Goal: Task Accomplishment & Management: Use online tool/utility

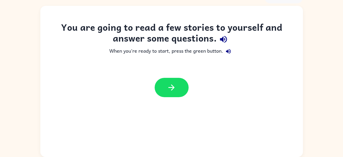
scroll to position [29, 0]
click at [171, 85] on icon "button" at bounding box center [171, 87] width 9 height 9
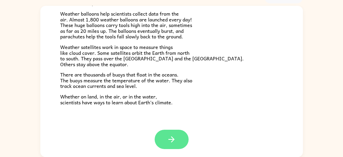
click at [176, 139] on button "button" at bounding box center [172, 139] width 34 height 19
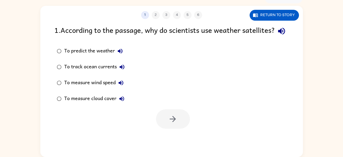
scroll to position [0, 0]
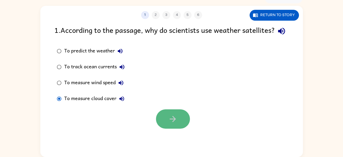
click at [174, 124] on icon "button" at bounding box center [172, 119] width 9 height 9
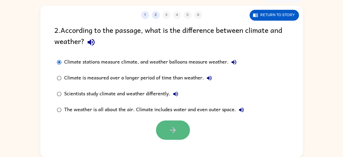
click at [179, 124] on button "button" at bounding box center [173, 130] width 34 height 19
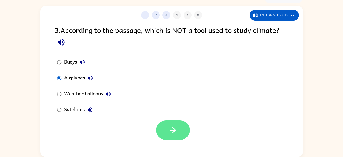
click at [173, 130] on icon "button" at bounding box center [173, 130] width 6 height 6
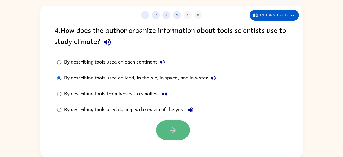
click at [170, 128] on icon "button" at bounding box center [172, 130] width 9 height 9
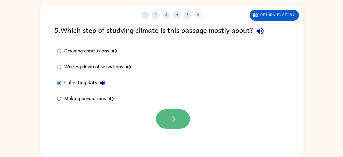
click at [171, 118] on icon "button" at bounding box center [172, 119] width 9 height 9
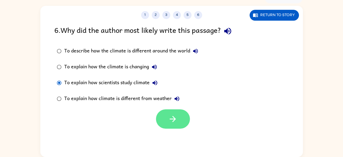
click at [169, 118] on icon "button" at bounding box center [172, 119] width 9 height 9
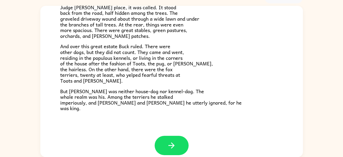
scroll to position [101, 0]
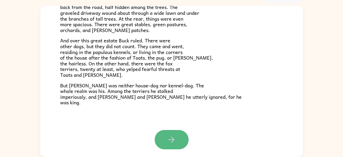
click at [177, 140] on button "button" at bounding box center [172, 139] width 34 height 19
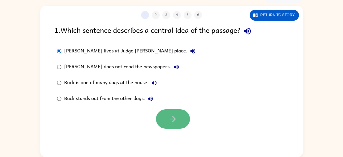
click at [178, 121] on button "button" at bounding box center [173, 119] width 34 height 19
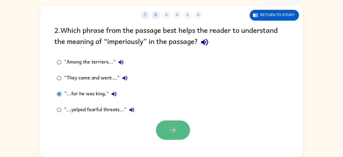
click at [169, 126] on icon "button" at bounding box center [172, 130] width 9 height 9
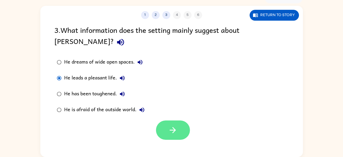
click at [167, 122] on button "button" at bounding box center [173, 130] width 34 height 19
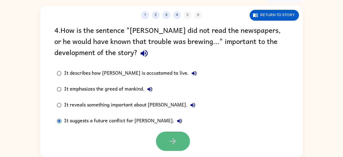
click at [171, 145] on icon "button" at bounding box center [172, 141] width 9 height 9
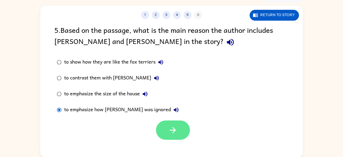
click at [179, 131] on button "button" at bounding box center [173, 130] width 34 height 19
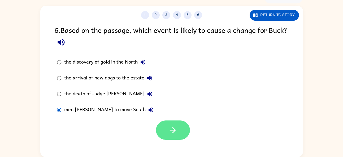
click at [169, 132] on icon "button" at bounding box center [172, 130] width 9 height 9
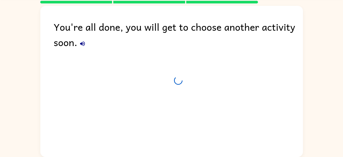
scroll to position [20, 0]
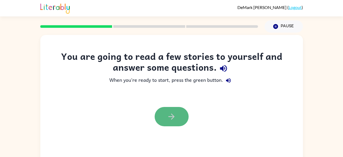
click at [170, 118] on icon "button" at bounding box center [171, 116] width 9 height 9
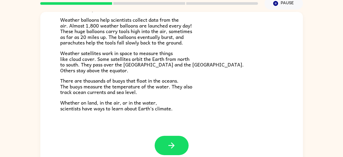
scroll to position [29, 0]
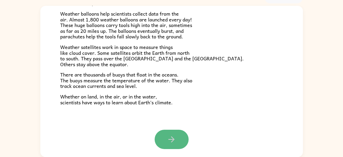
click at [174, 136] on icon "button" at bounding box center [171, 139] width 9 height 9
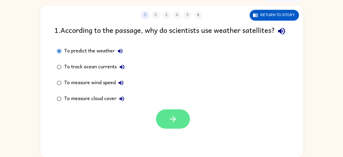
click at [177, 124] on icon "button" at bounding box center [172, 119] width 9 height 9
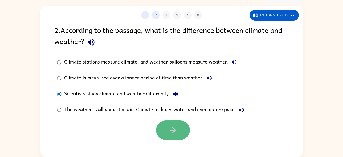
click at [172, 129] on icon "button" at bounding box center [172, 130] width 9 height 9
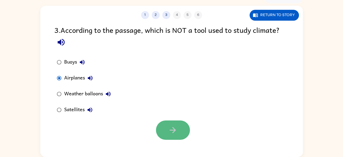
click at [184, 132] on button "button" at bounding box center [173, 130] width 34 height 19
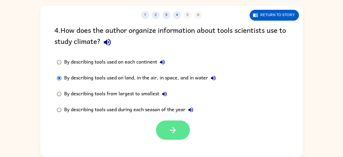
click at [174, 136] on button "button" at bounding box center [173, 130] width 34 height 19
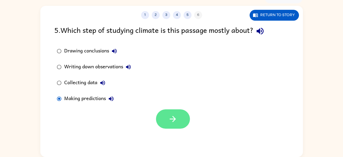
click at [176, 115] on icon "button" at bounding box center [172, 119] width 9 height 9
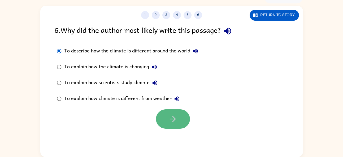
click at [170, 116] on icon "button" at bounding box center [172, 119] width 9 height 9
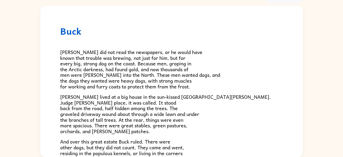
scroll to position [101, 0]
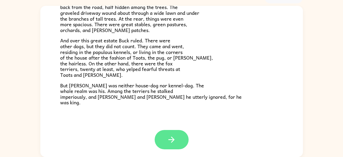
click at [172, 137] on icon "button" at bounding box center [171, 139] width 9 height 9
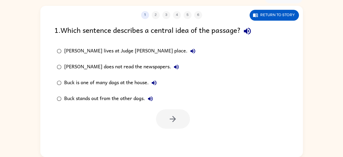
scroll to position [0, 0]
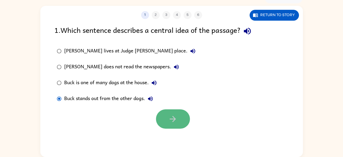
click at [177, 125] on button "button" at bounding box center [173, 119] width 34 height 19
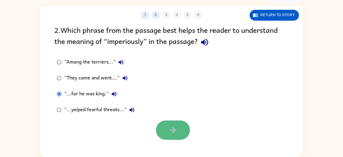
click at [181, 122] on button "button" at bounding box center [173, 130] width 34 height 19
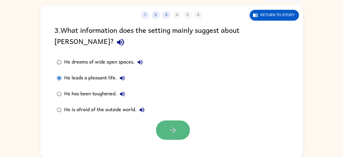
click at [176, 126] on icon "button" at bounding box center [172, 130] width 9 height 9
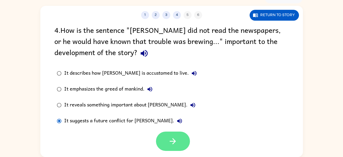
click at [169, 140] on icon "button" at bounding box center [172, 141] width 9 height 9
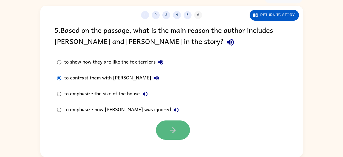
click at [174, 133] on icon "button" at bounding box center [172, 130] width 9 height 9
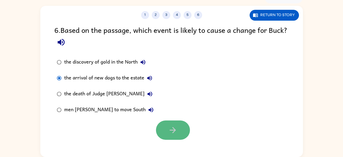
click at [174, 126] on icon "button" at bounding box center [172, 130] width 9 height 9
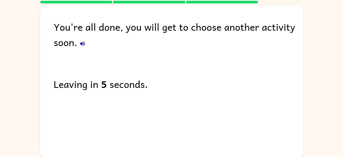
scroll to position [20, 0]
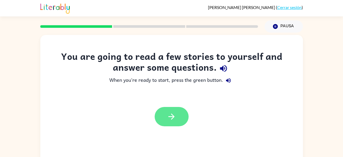
click at [171, 117] on icon "button" at bounding box center [172, 117] width 6 height 6
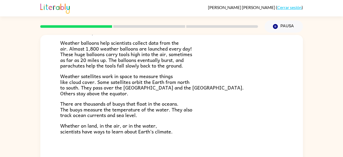
scroll to position [29, 0]
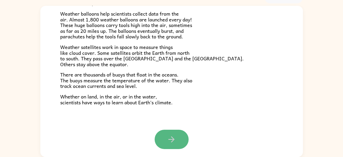
click at [164, 147] on button "button" at bounding box center [172, 139] width 34 height 19
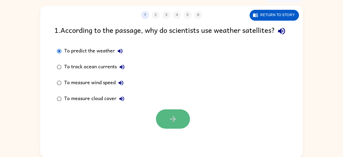
click at [175, 124] on icon "button" at bounding box center [172, 119] width 9 height 9
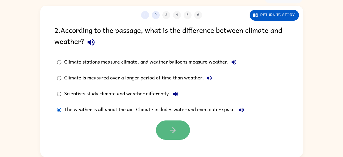
click at [177, 126] on icon "button" at bounding box center [172, 130] width 9 height 9
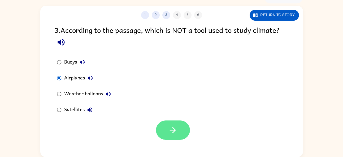
click at [161, 127] on button "button" at bounding box center [173, 130] width 34 height 19
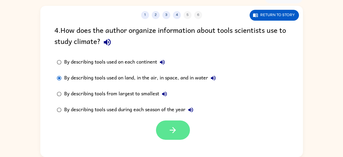
click at [170, 126] on icon "button" at bounding box center [172, 130] width 9 height 9
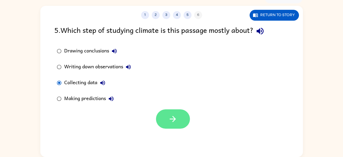
click at [177, 116] on icon "button" at bounding box center [172, 119] width 9 height 9
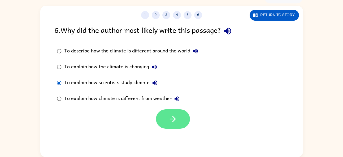
click at [177, 124] on button "button" at bounding box center [173, 119] width 34 height 19
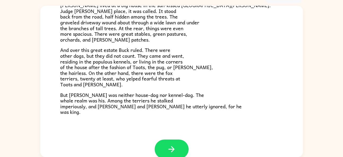
scroll to position [101, 0]
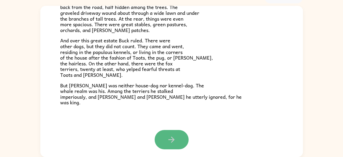
click at [165, 135] on button "button" at bounding box center [172, 139] width 34 height 19
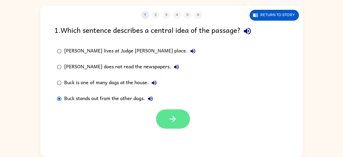
click at [175, 120] on icon "button" at bounding box center [172, 119] width 9 height 9
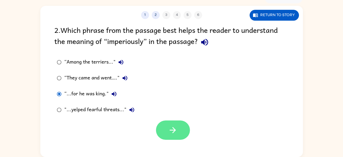
click at [174, 127] on icon "button" at bounding box center [172, 130] width 9 height 9
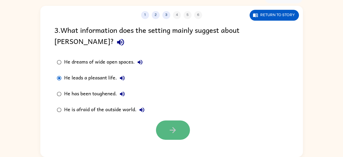
click at [181, 121] on button "button" at bounding box center [173, 130] width 34 height 19
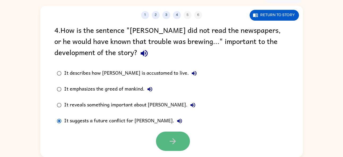
click at [175, 136] on button "button" at bounding box center [173, 141] width 34 height 19
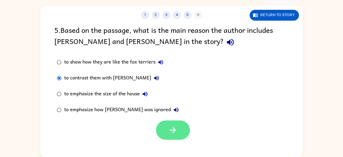
click at [177, 133] on icon "button" at bounding box center [172, 130] width 9 height 9
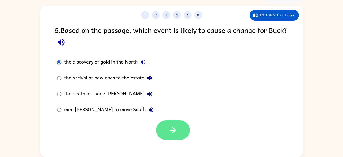
click at [176, 129] on icon "button" at bounding box center [172, 130] width 9 height 9
